Goal: Task Accomplishment & Management: Manage account settings

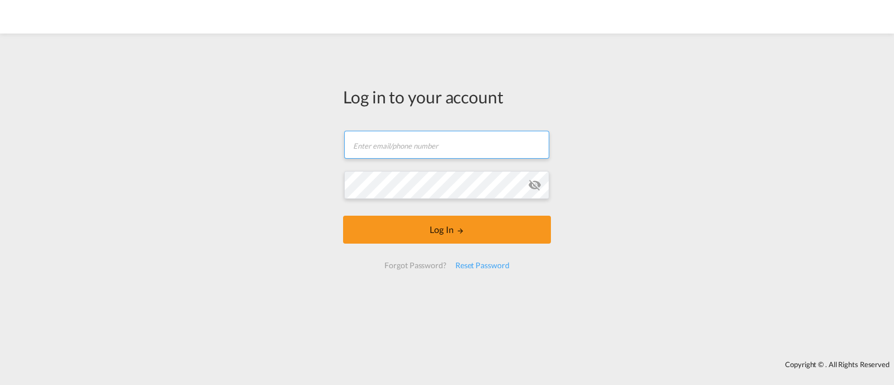
type input "[EMAIL_ADDRESS][DOMAIN_NAME]"
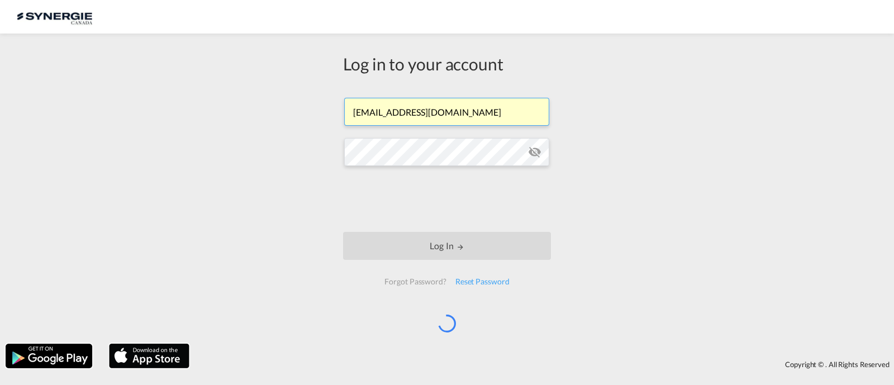
click at [450, 113] on input "[EMAIL_ADDRESS][DOMAIN_NAME]" at bounding box center [446, 112] width 205 height 28
drag, startPoint x: 450, startPoint y: 113, endPoint x: 411, endPoint y: 33, distance: 89.7
click at [412, 32] on md-toolbar at bounding box center [447, 17] width 894 height 34
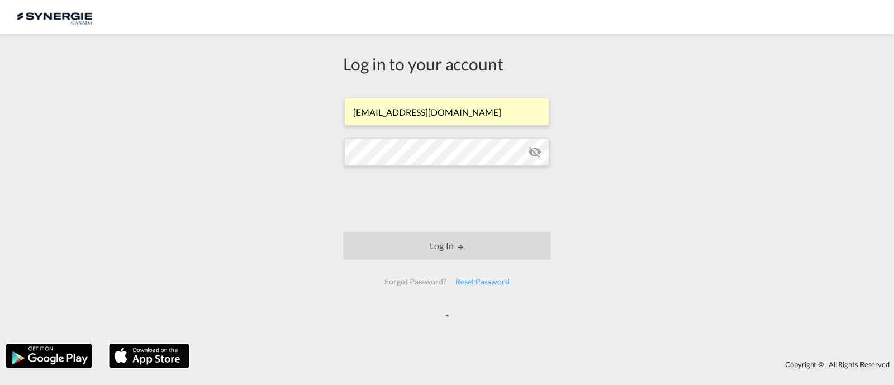
click at [531, 151] on md-icon "icon-eye-off" at bounding box center [534, 151] width 13 height 13
